Goal: Information Seeking & Learning: Understand process/instructions

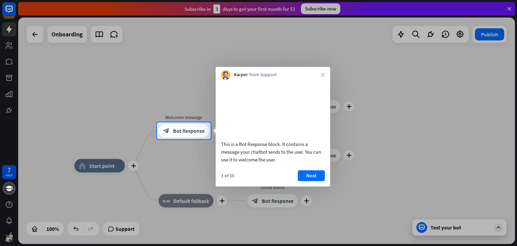
click at [320, 77] on div "Kacper from Support close" at bounding box center [273, 73] width 115 height 13
click at [323, 74] on icon "close" at bounding box center [323, 75] width 4 height 4
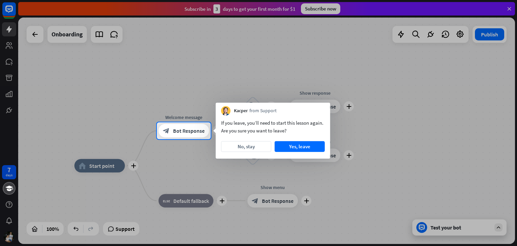
click at [184, 60] on div at bounding box center [258, 61] width 517 height 122
click at [253, 146] on button "No, stay" at bounding box center [246, 146] width 50 height 11
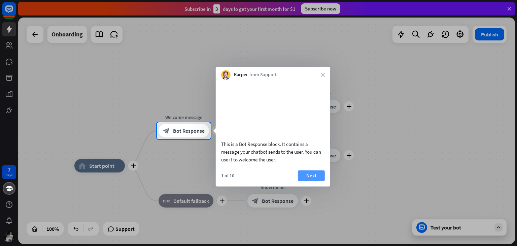
click at [308, 181] on button "Next" at bounding box center [311, 175] width 27 height 11
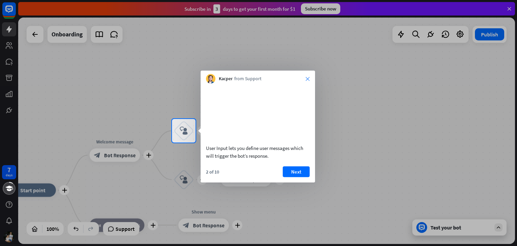
click at [308, 80] on icon "close" at bounding box center [308, 79] width 4 height 4
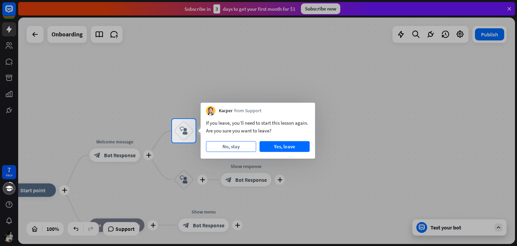
click at [254, 145] on button "No, stay" at bounding box center [231, 146] width 50 height 11
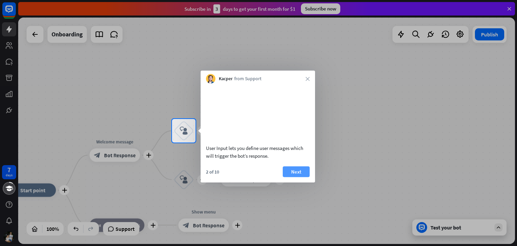
click at [294, 177] on button "Next" at bounding box center [296, 171] width 27 height 11
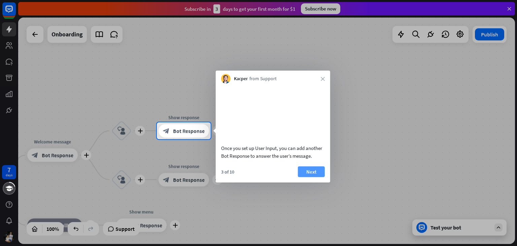
click at [311, 177] on button "Next" at bounding box center [311, 171] width 27 height 11
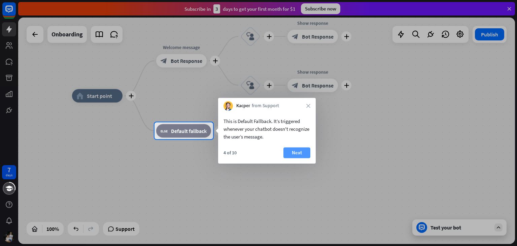
click at [295, 155] on button "Next" at bounding box center [297, 152] width 27 height 11
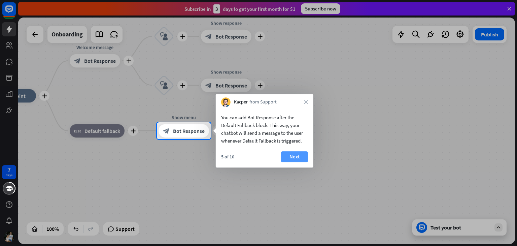
click at [299, 155] on button "Next" at bounding box center [294, 156] width 27 height 11
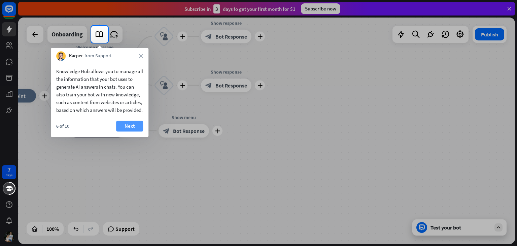
click at [126, 131] on button "Next" at bounding box center [129, 126] width 27 height 11
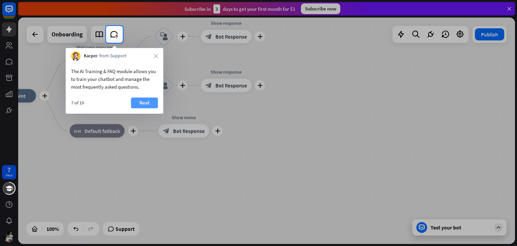
click at [143, 102] on button "Next" at bounding box center [144, 102] width 27 height 11
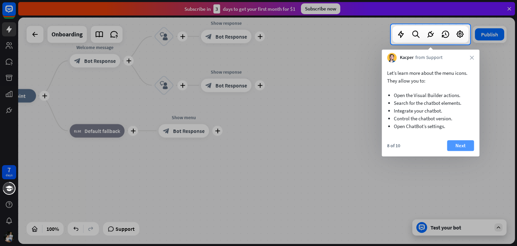
click at [456, 146] on button "Next" at bounding box center [460, 145] width 27 height 11
